Goal: Task Accomplishment & Management: Manage account settings

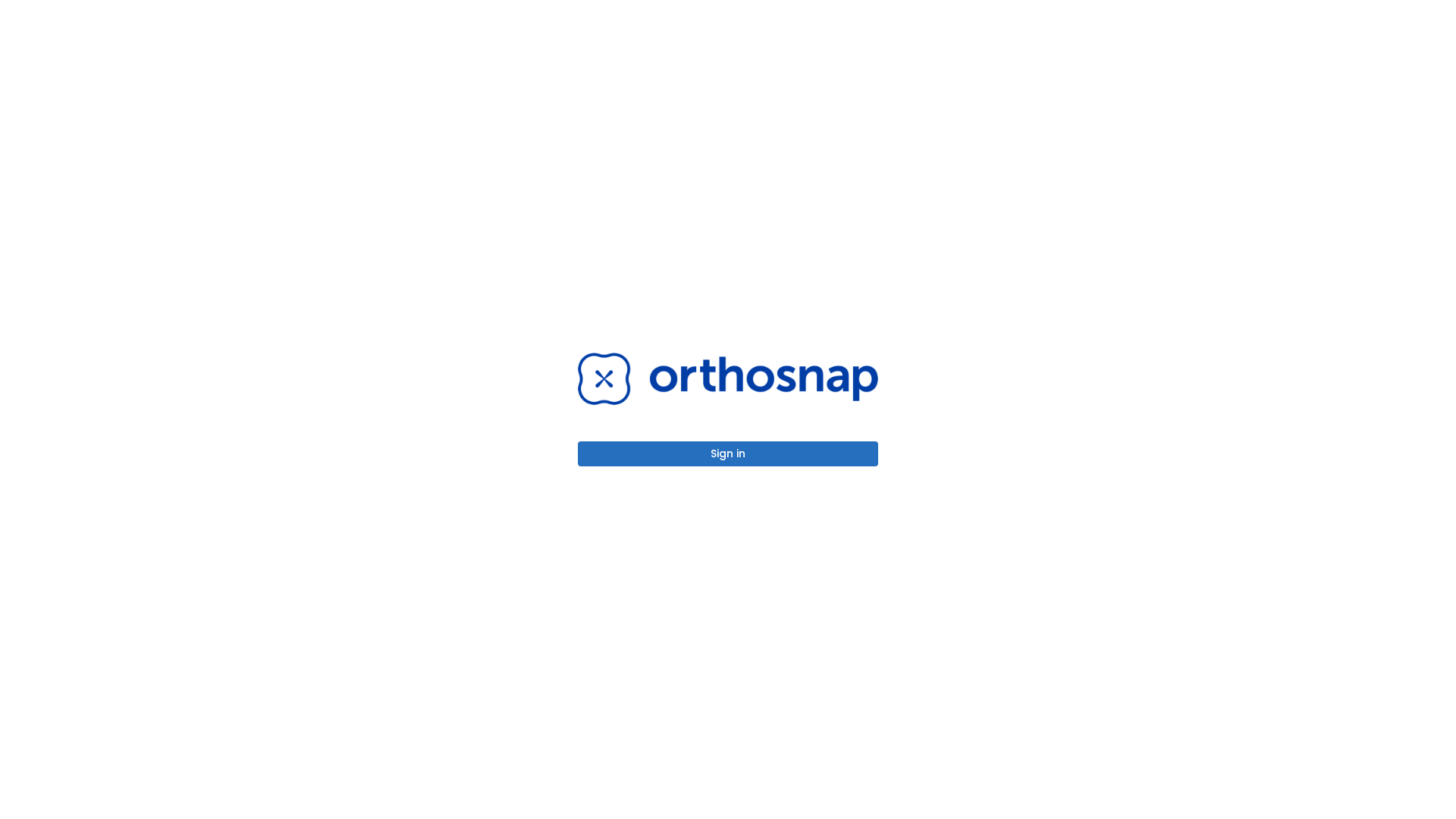
click at [728, 454] on button "Sign in" at bounding box center [728, 454] width 300 height 25
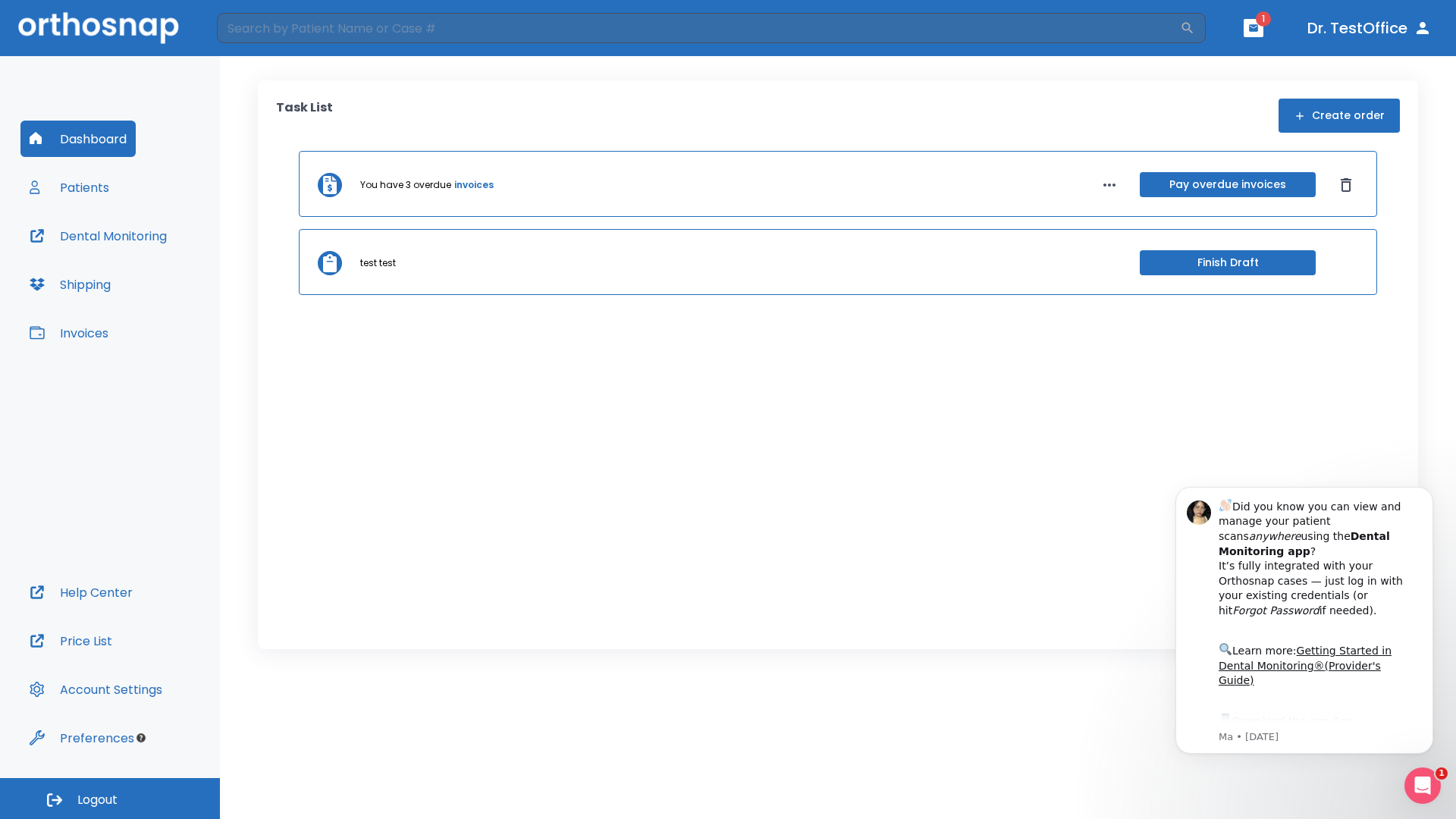
click at [110, 799] on span "Logout" at bounding box center [97, 800] width 40 height 17
